Goal: Task Accomplishment & Management: Complete application form

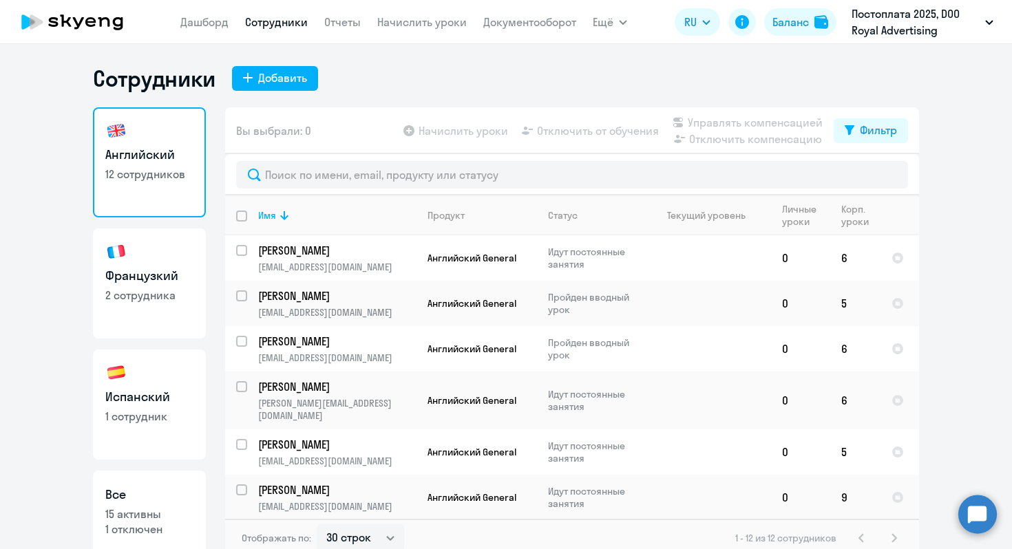
select select "30"
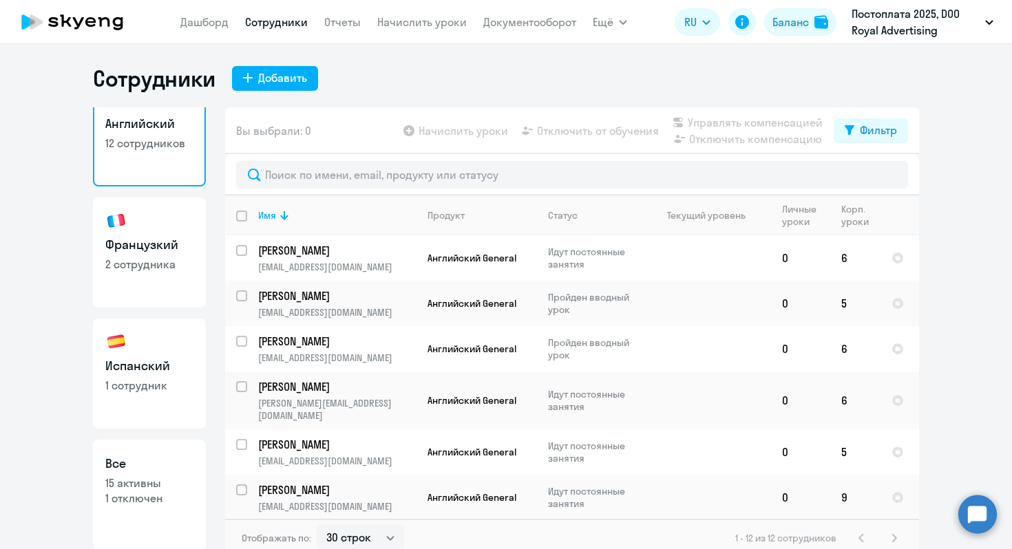
scroll to position [32, 0]
click at [408, 25] on link "Начислить уроки" at bounding box center [421, 22] width 89 height 14
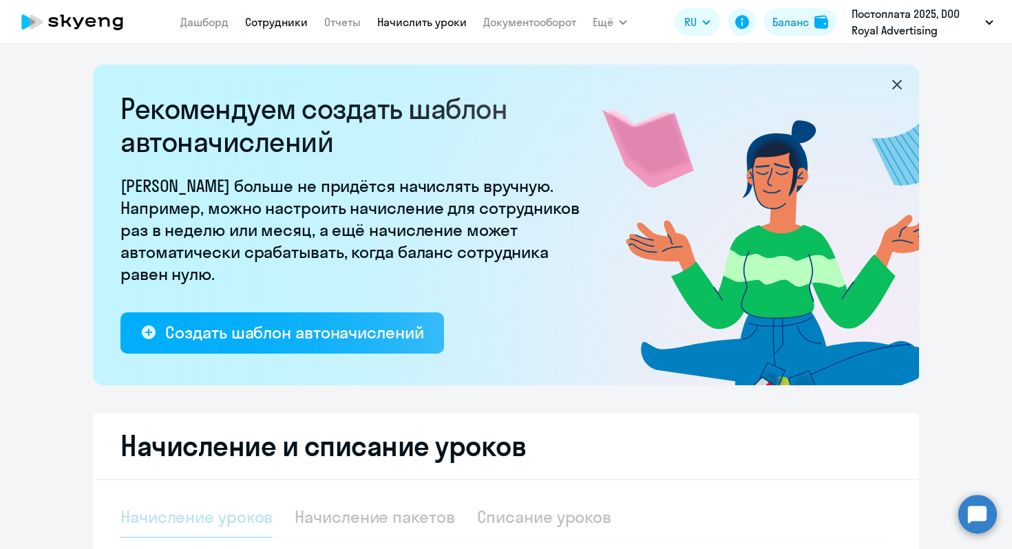
select select "10"
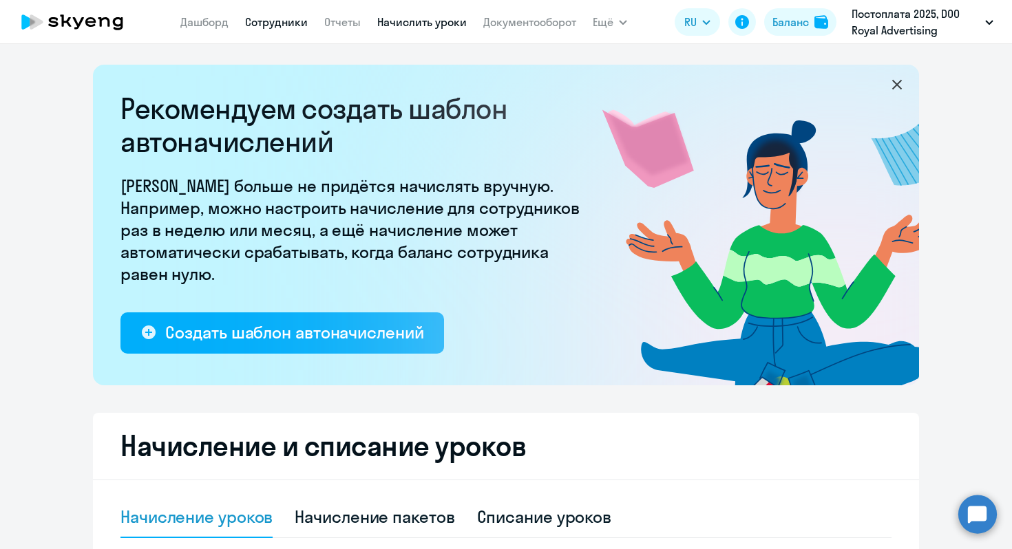
click at [300, 21] on link "Сотрудники" at bounding box center [276, 22] width 63 height 14
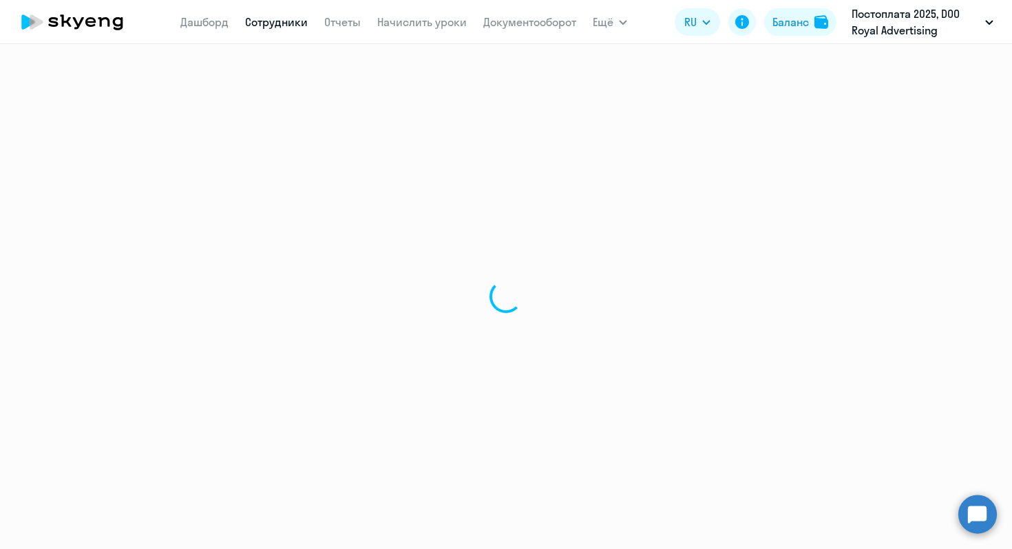
select select "30"
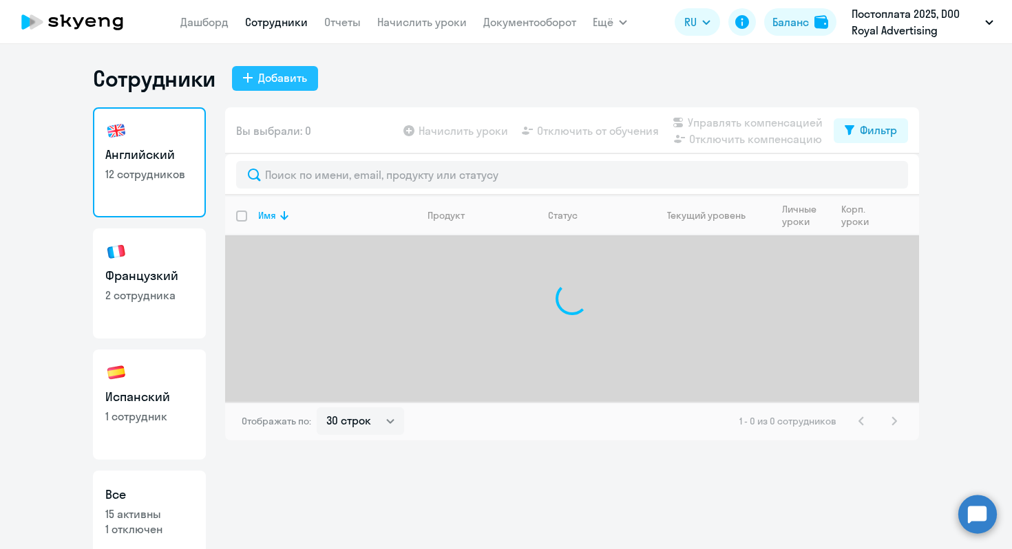
click at [293, 69] on button "Добавить" at bounding box center [275, 78] width 86 height 25
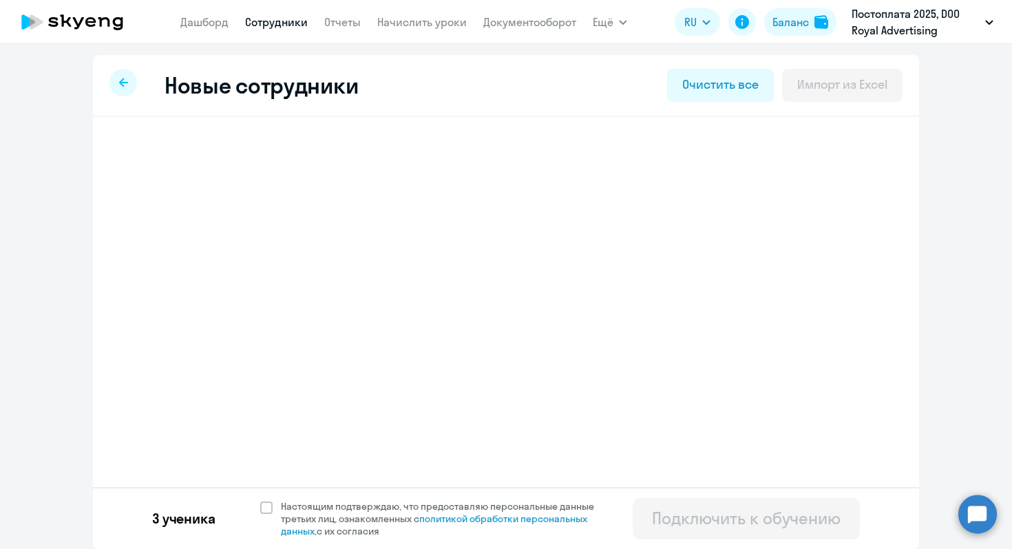
select select "spanish_adult_not_native_speaker_premium"
select select "2"
select select "english_adult_not_native_speaker"
select select "2"
select select "english_adult_not_native_speaker"
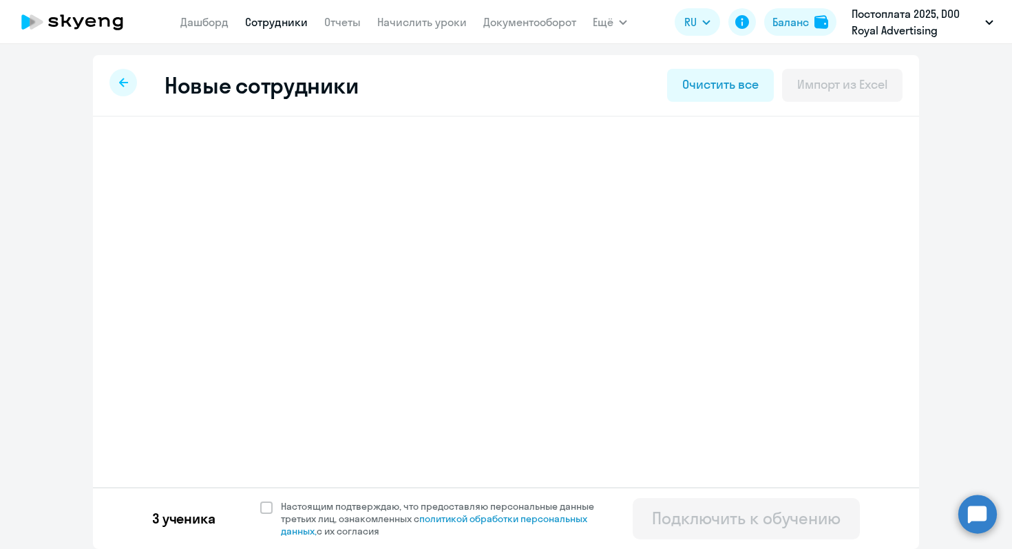
select select "2"
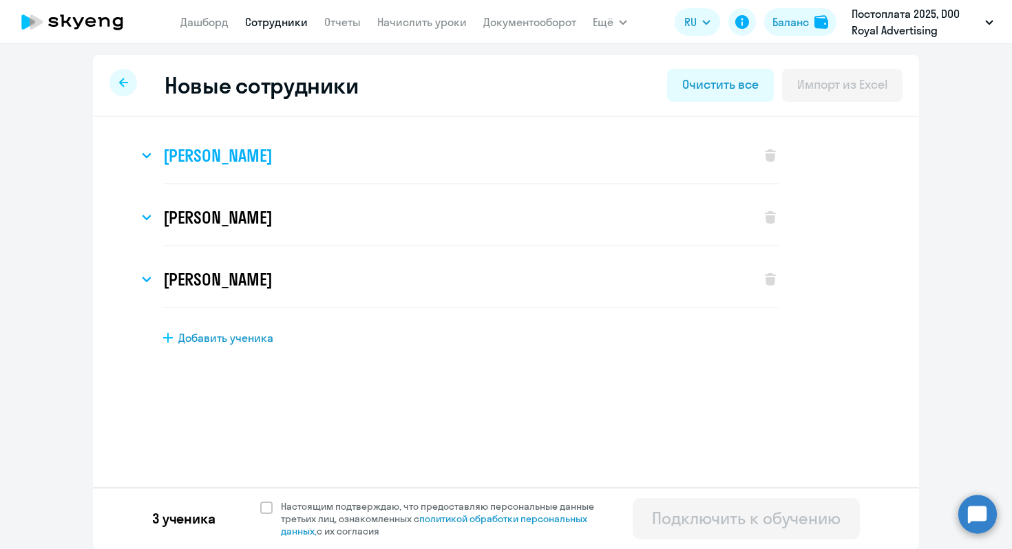
click at [264, 160] on h3 "[PERSON_NAME]" at bounding box center [217, 156] width 109 height 22
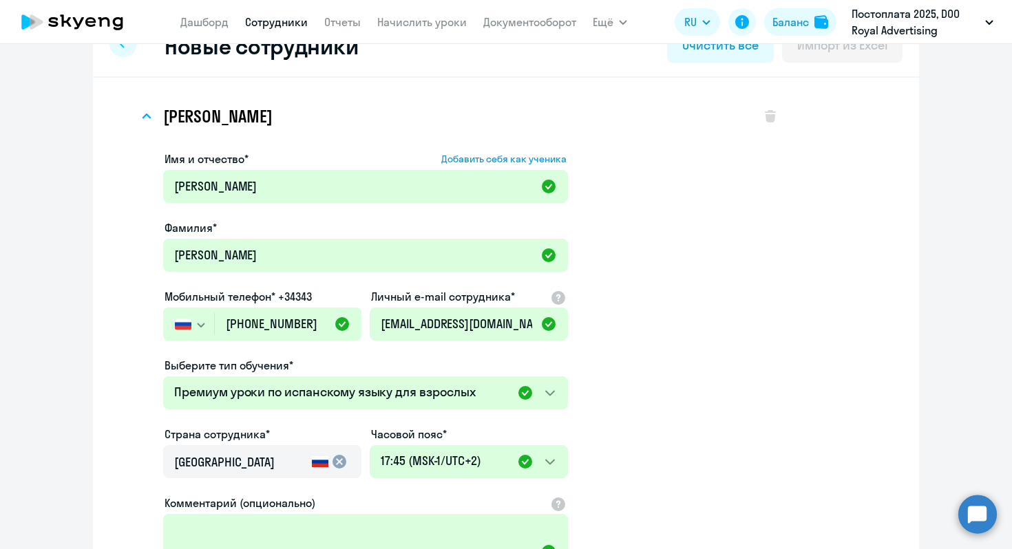
scroll to position [40, 0]
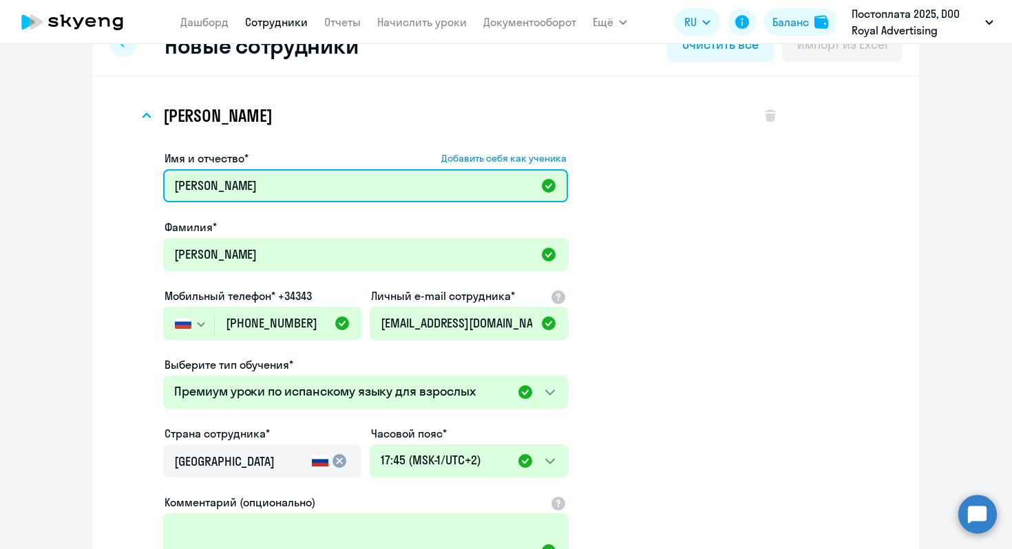
drag, startPoint x: 216, startPoint y: 186, endPoint x: 160, endPoint y: 188, distance: 56.5
click at [163, 188] on input "[PERSON_NAME]" at bounding box center [365, 185] width 405 height 33
